Goal: Task Accomplishment & Management: Manage account settings

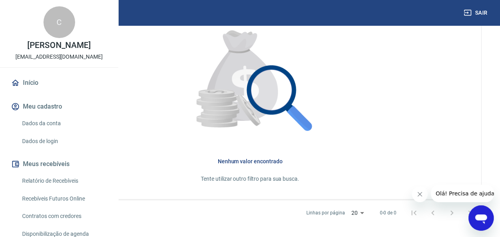
scroll to position [263, 0]
